Goal: Transaction & Acquisition: Download file/media

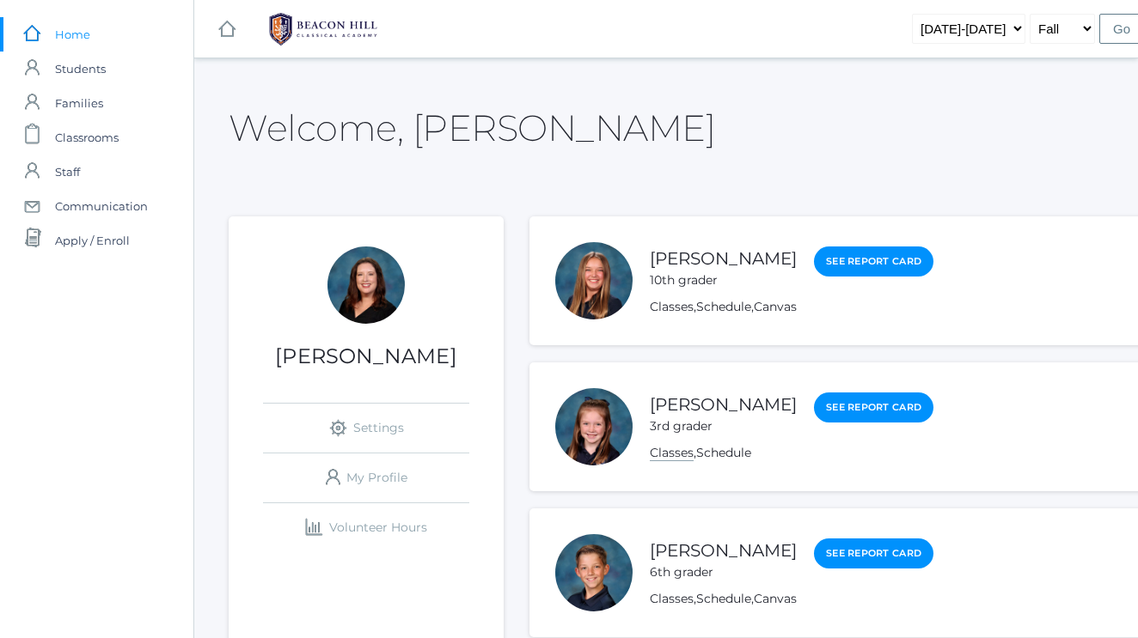
click at [660, 453] on link "Classes" at bounding box center [672, 453] width 44 height 16
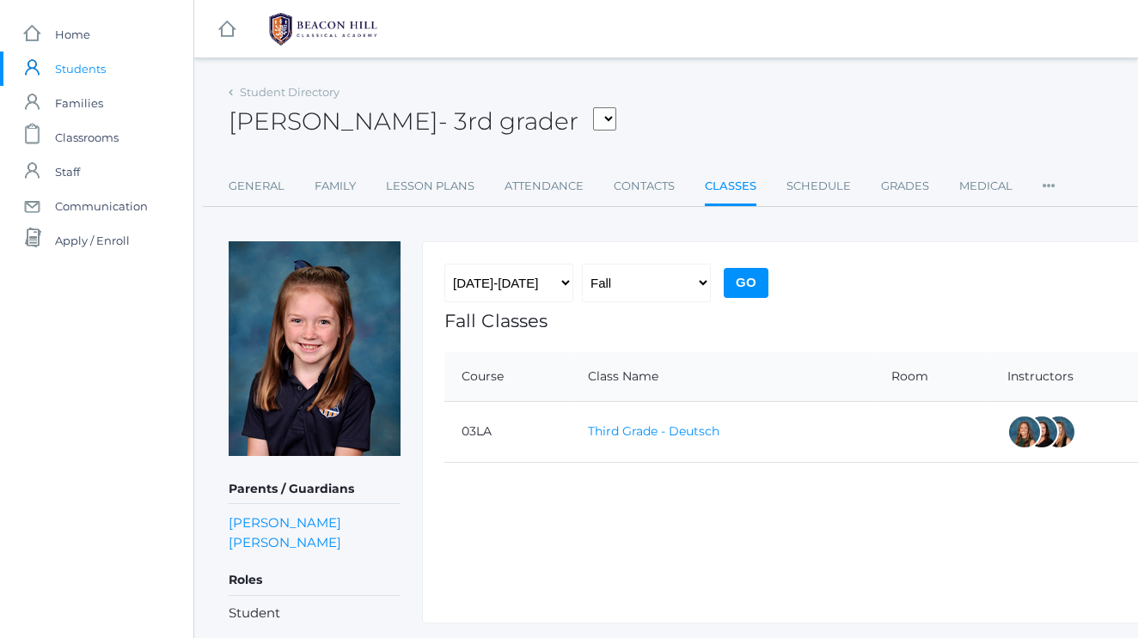
click at [658, 431] on link "Third Grade - Deutsch" at bounding box center [653, 431] width 131 height 15
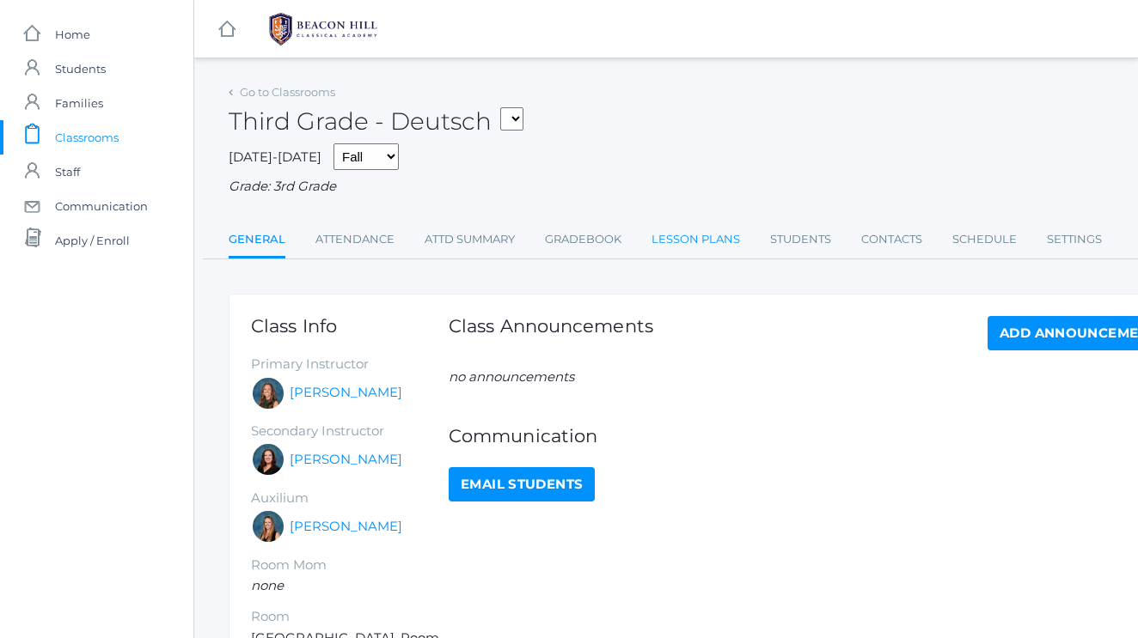
click at [663, 235] on link "Lesson Plans" at bounding box center [695, 240] width 89 height 34
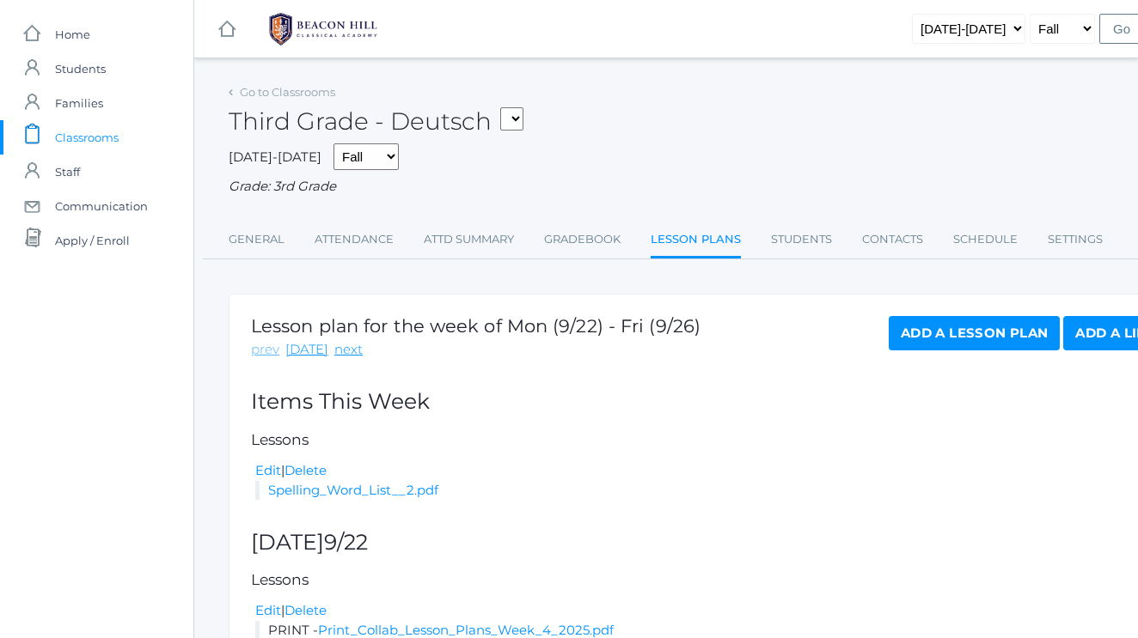
click at [272, 344] on link "prev" at bounding box center [265, 350] width 28 height 20
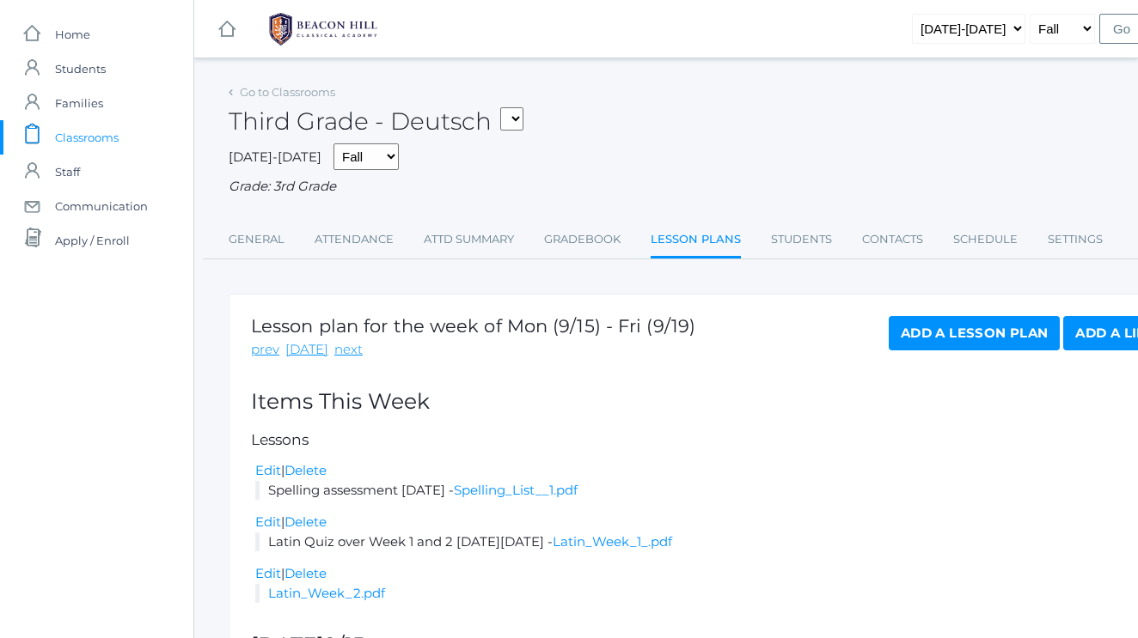
click at [272, 344] on link "prev" at bounding box center [265, 350] width 28 height 20
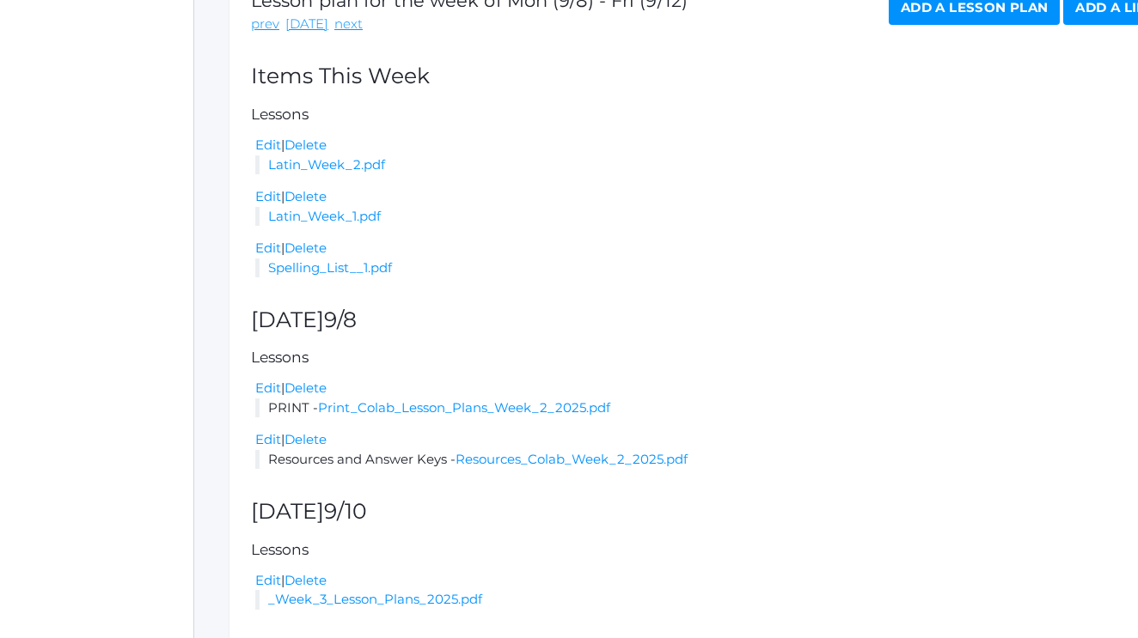
scroll to position [327, 0]
click at [427, 400] on link "Print_Colab_Lesson_Plans_Week_2_2025.pdf" at bounding box center [464, 407] width 292 height 16
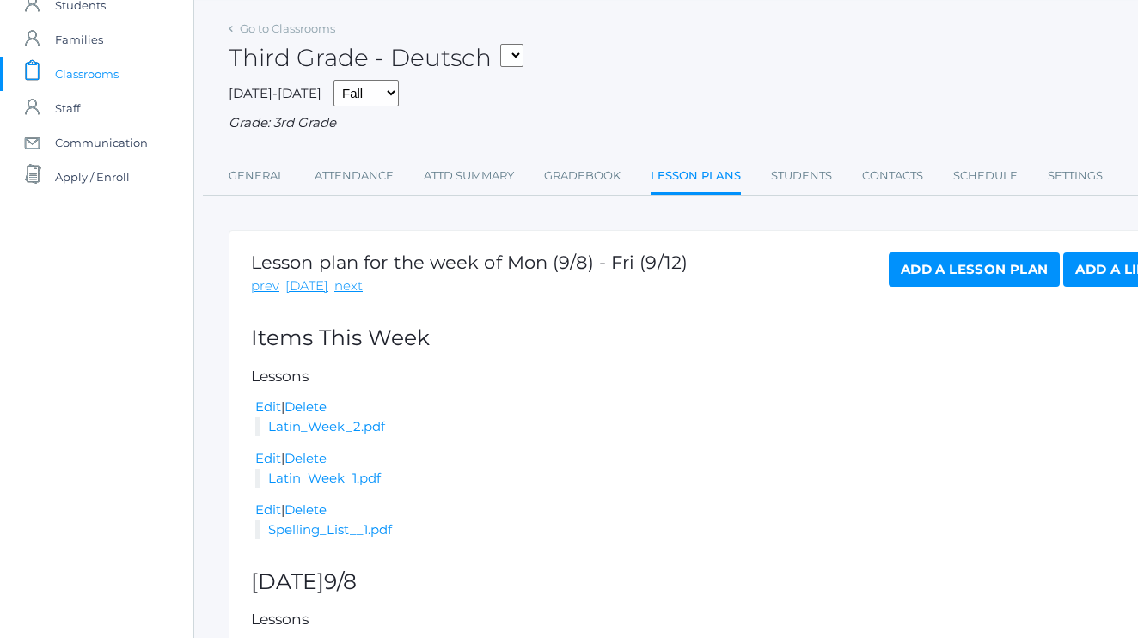
scroll to position [51, 0]
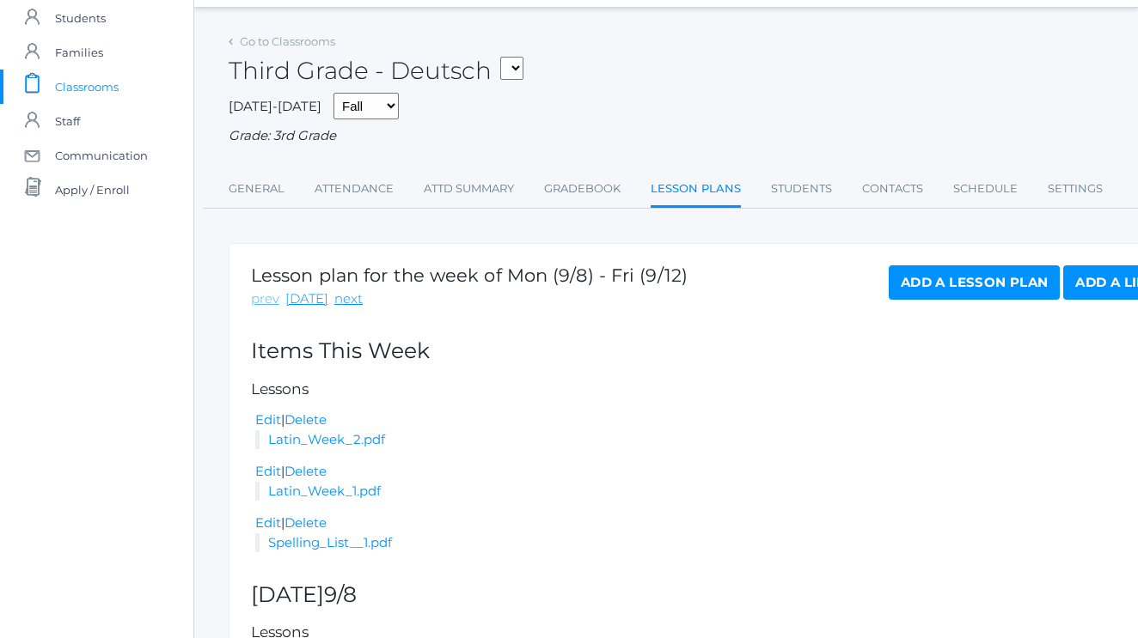
click at [265, 296] on link "prev" at bounding box center [265, 300] width 28 height 20
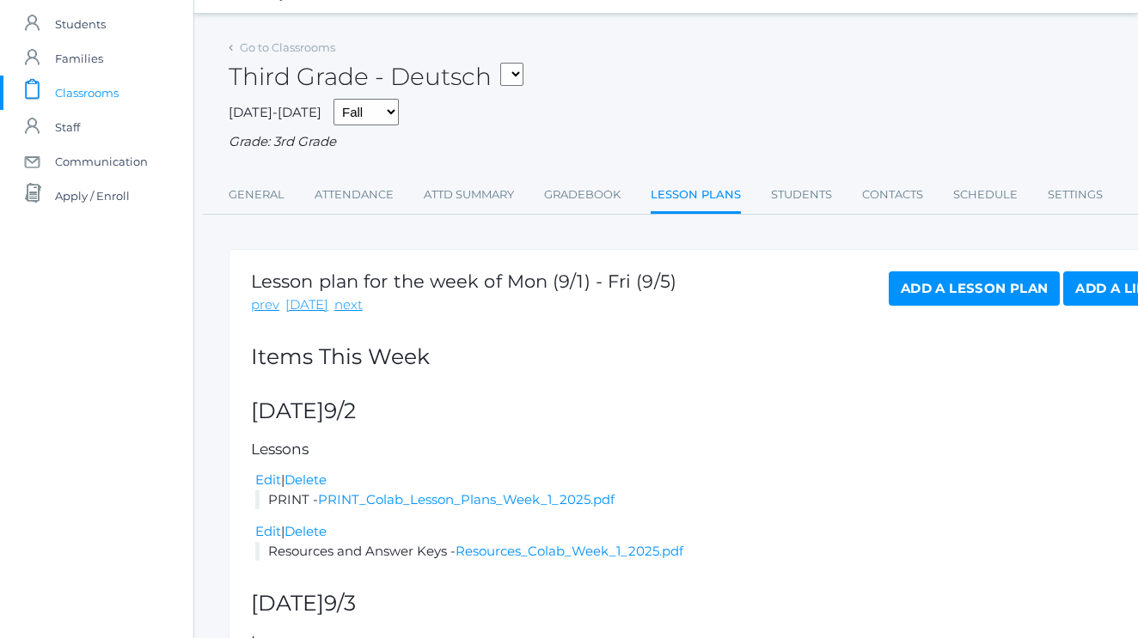
scroll to position [27, 0]
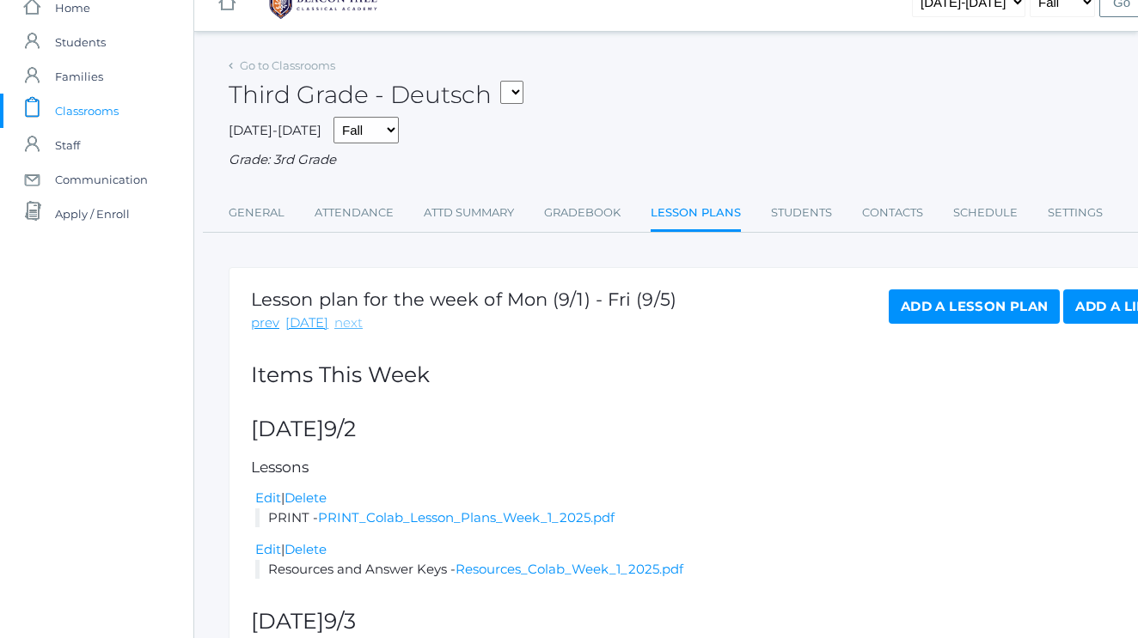
click at [339, 318] on link "next" at bounding box center [348, 324] width 28 height 20
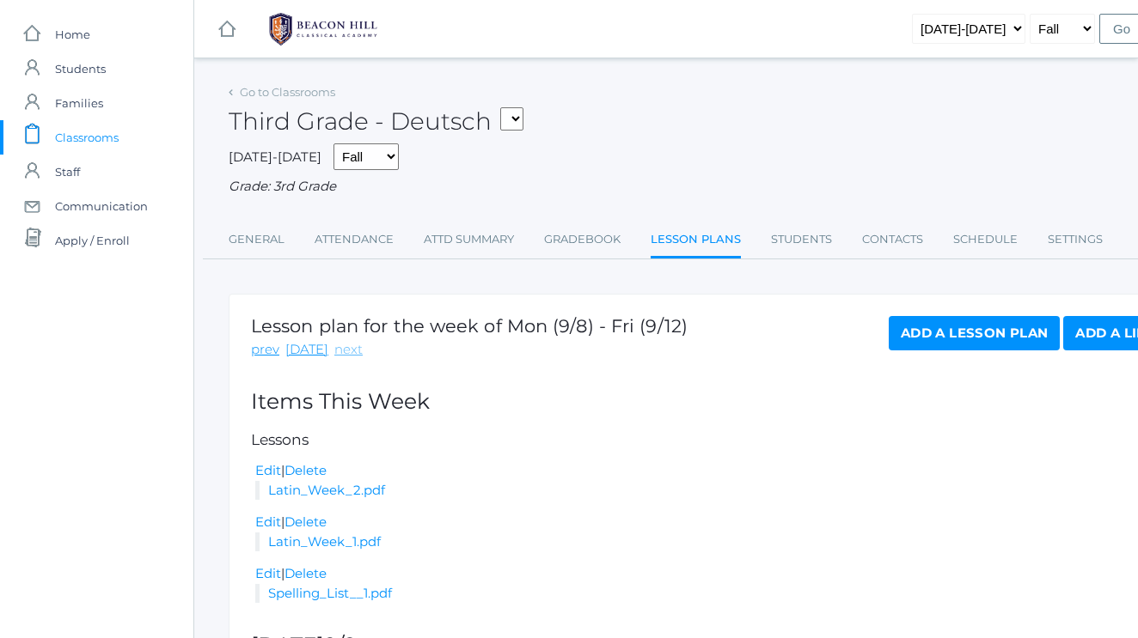
click at [341, 344] on link "next" at bounding box center [348, 350] width 28 height 20
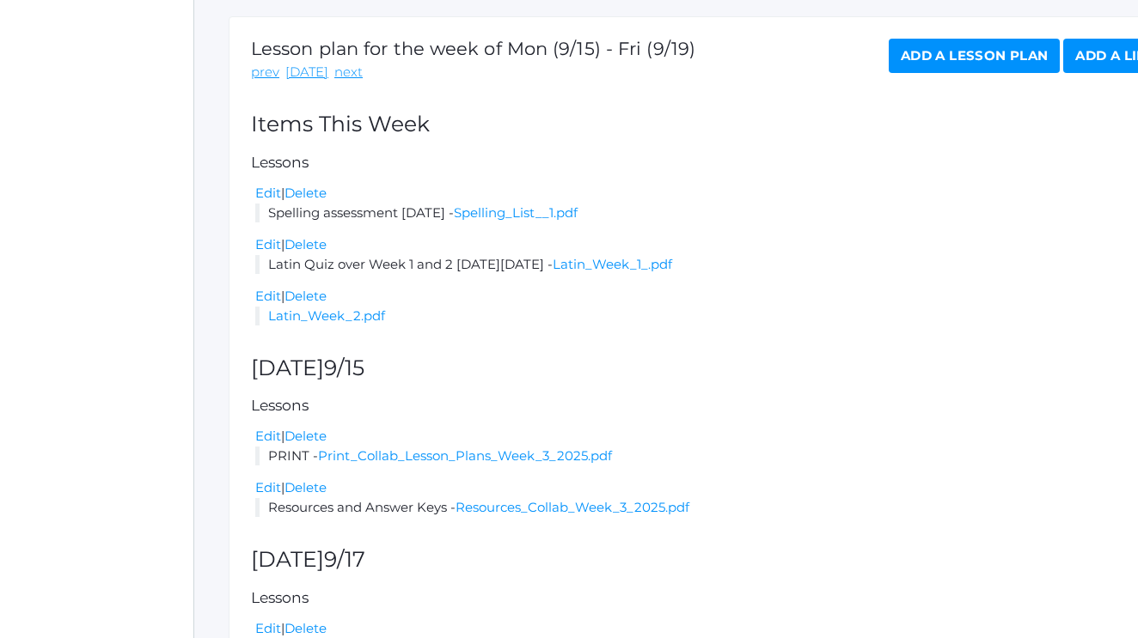
scroll to position [266, 0]
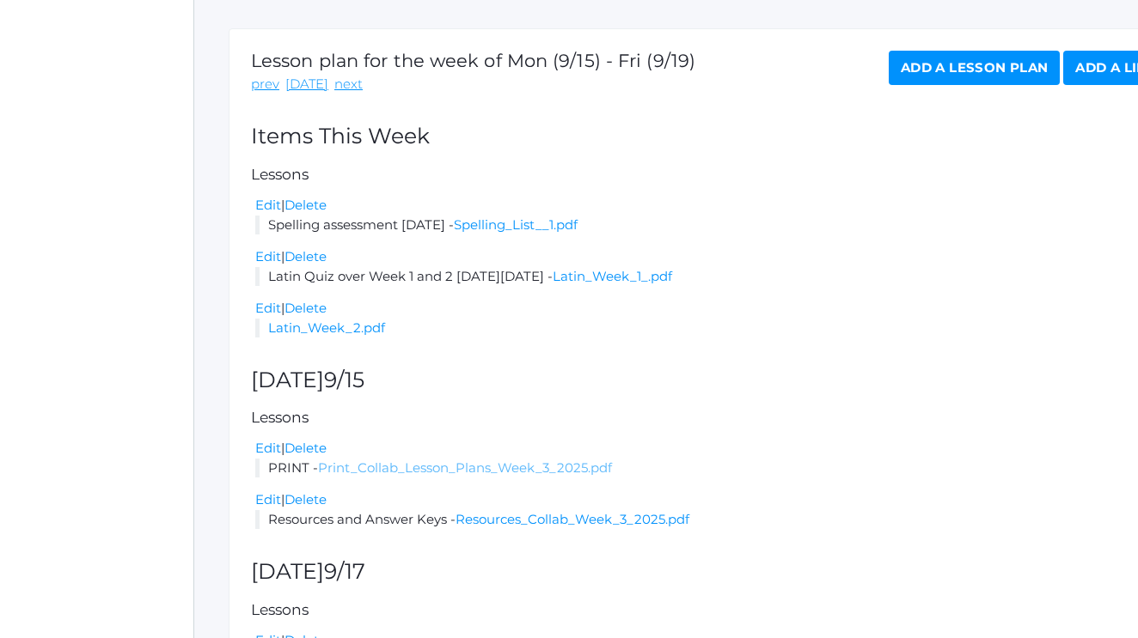
click at [497, 461] on link "Print_Collab_Lesson_Plans_Week_3_2025.pdf" at bounding box center [465, 468] width 294 height 16
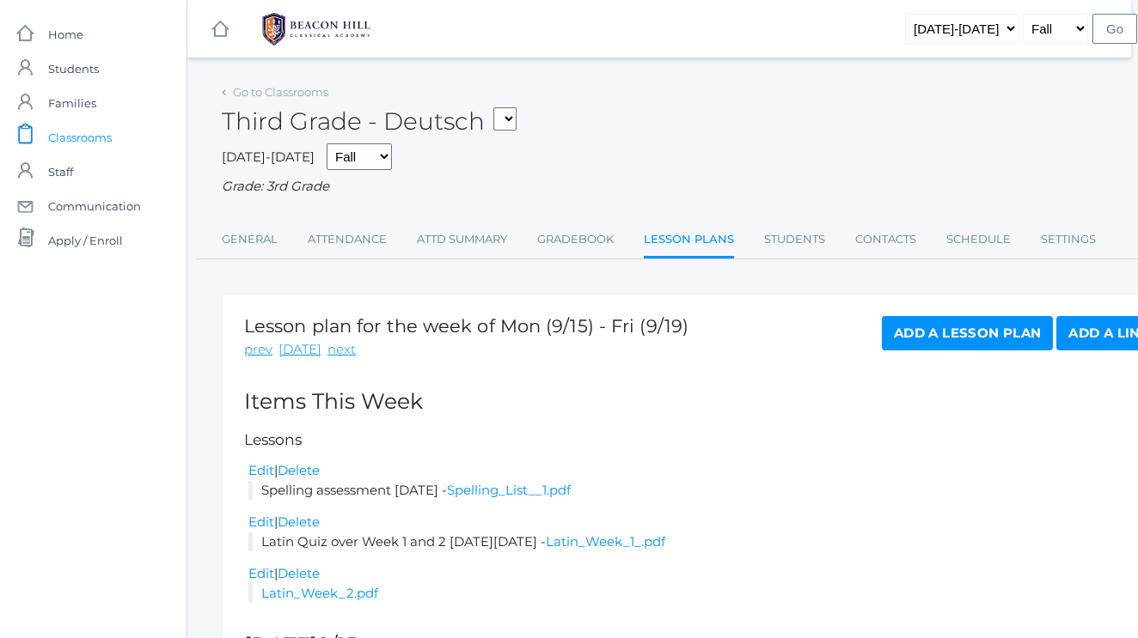
scroll to position [0, 7]
